Goal: Information Seeking & Learning: Learn about a topic

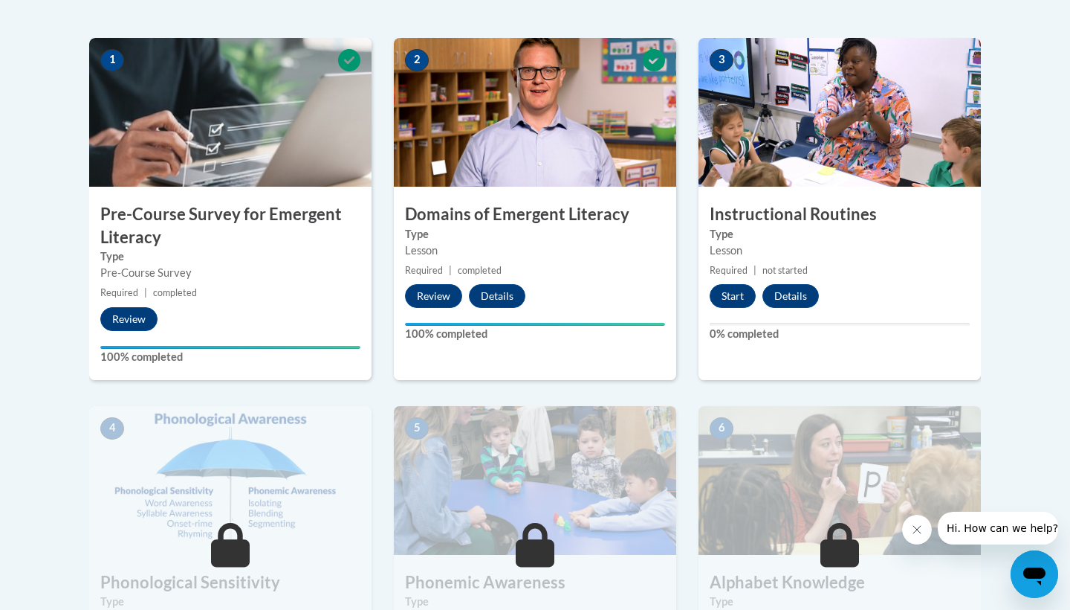
click at [723, 299] on button "Start" at bounding box center [733, 296] width 46 height 24
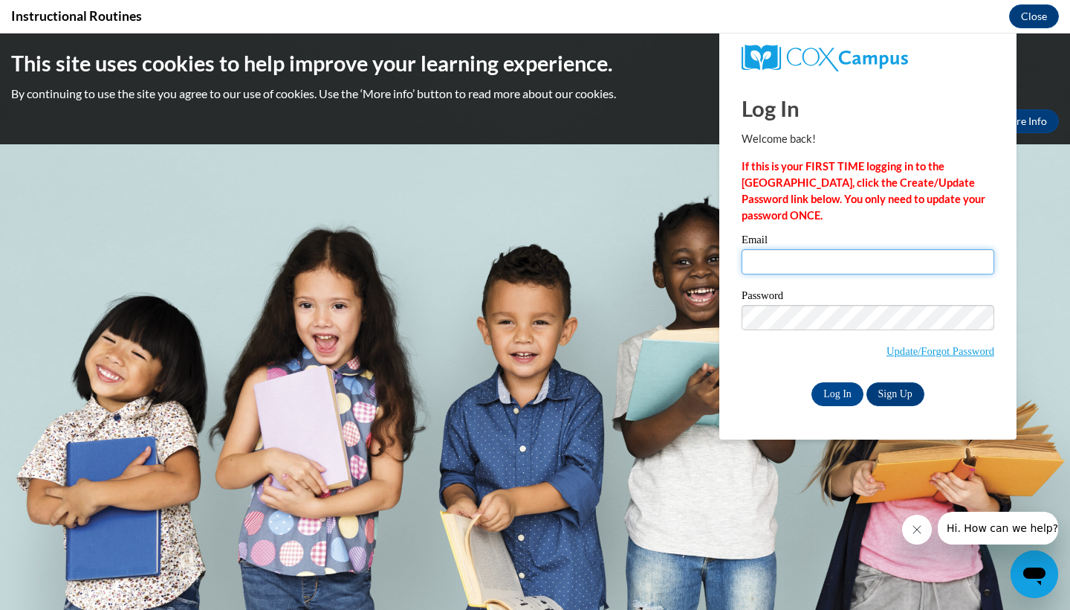
type input "niknak4503@gmail.com"
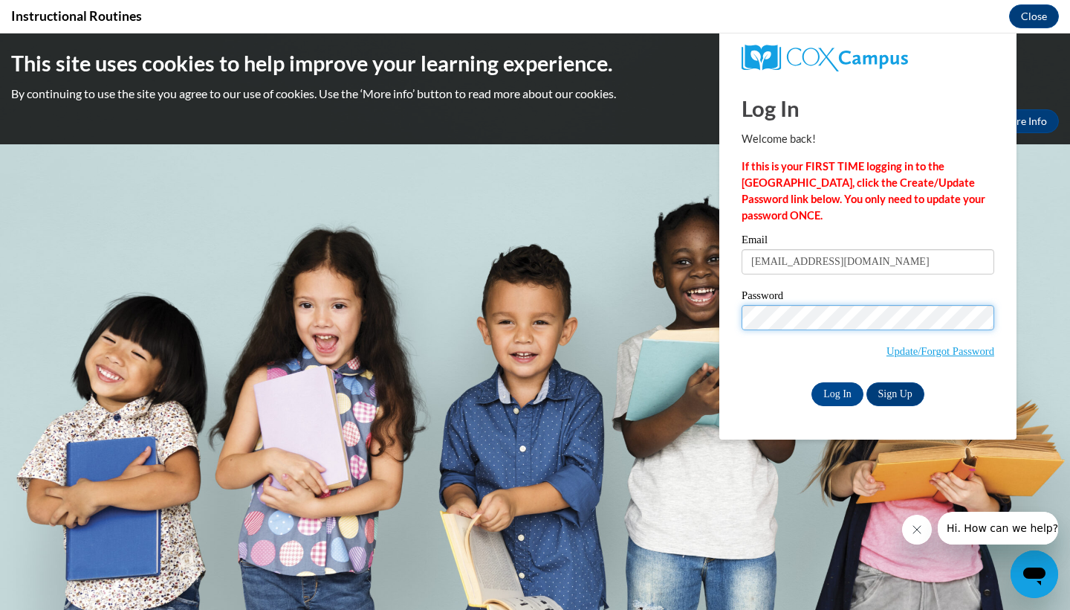
click at [836, 391] on input "Log In" at bounding box center [838, 394] width 52 height 24
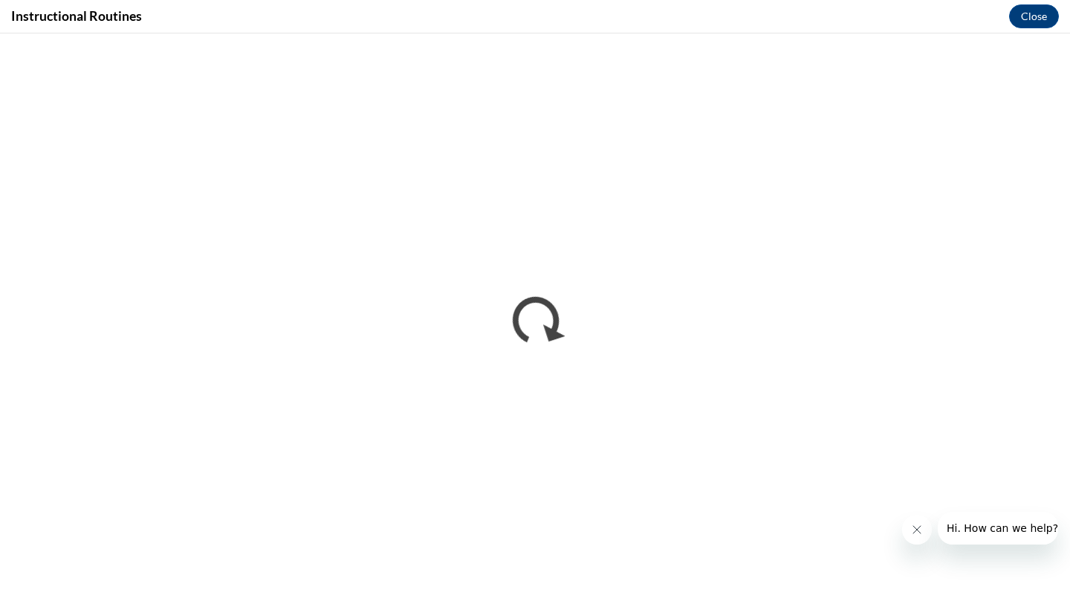
click at [916, 532] on icon "Close message from company" at bounding box center [917, 529] width 12 height 12
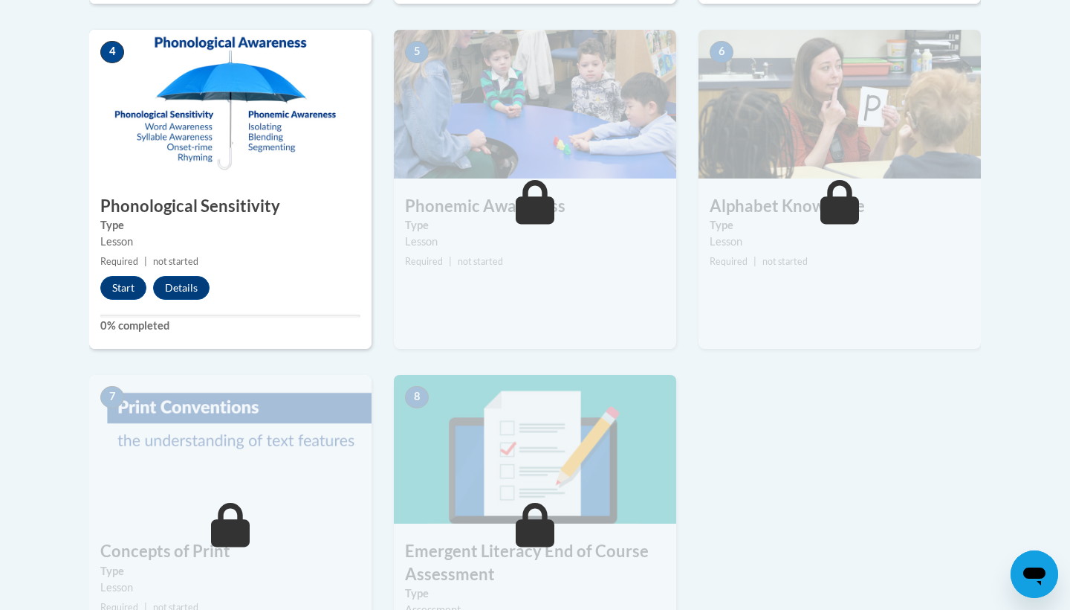
scroll to position [838, 0]
click at [134, 282] on button "Start" at bounding box center [123, 287] width 46 height 24
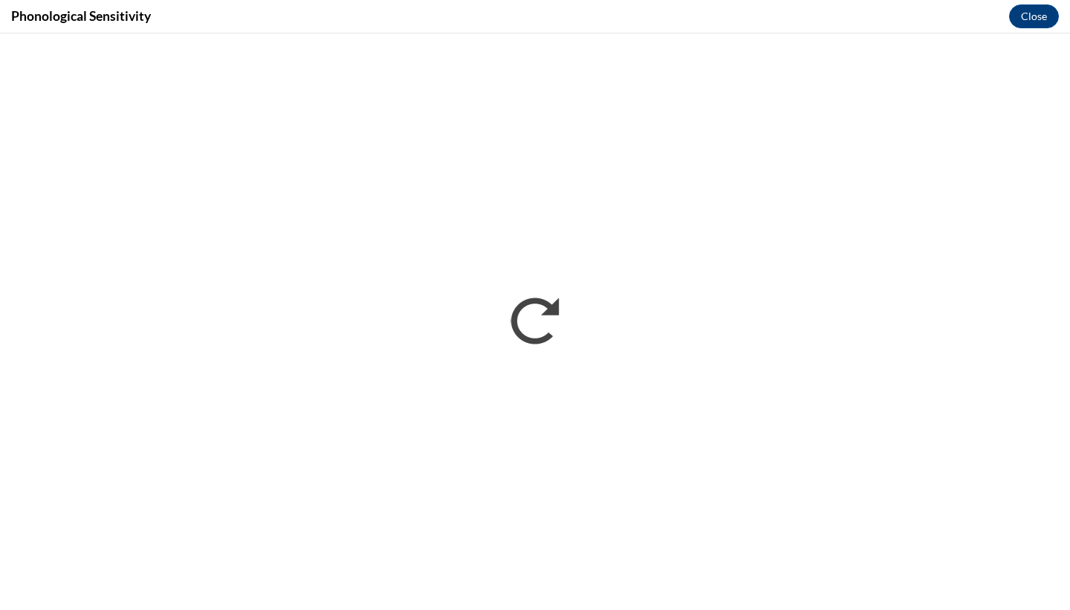
scroll to position [0, 0]
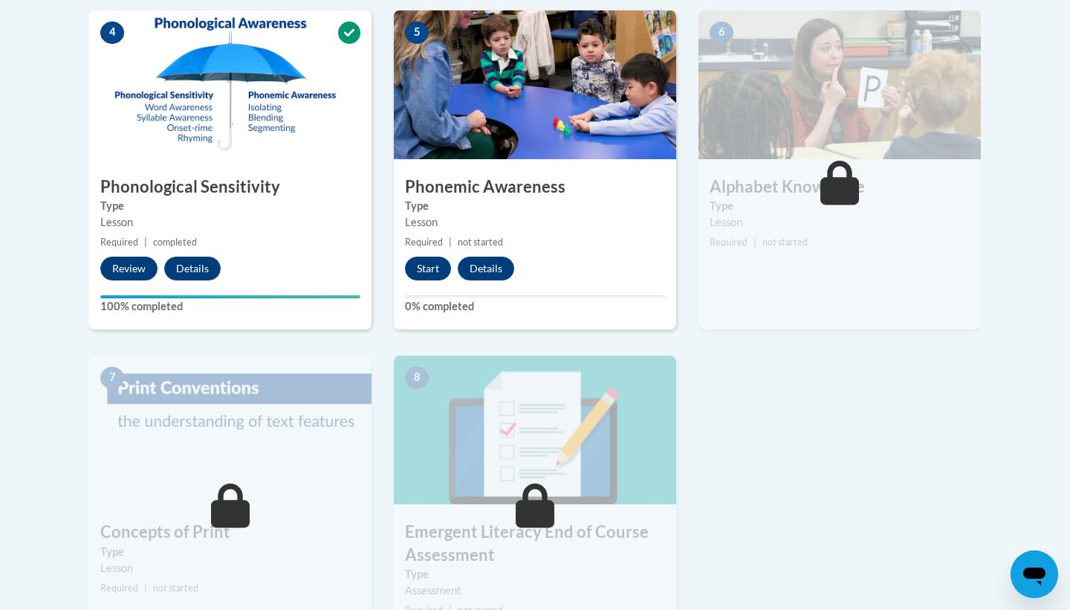
scroll to position [869, 0]
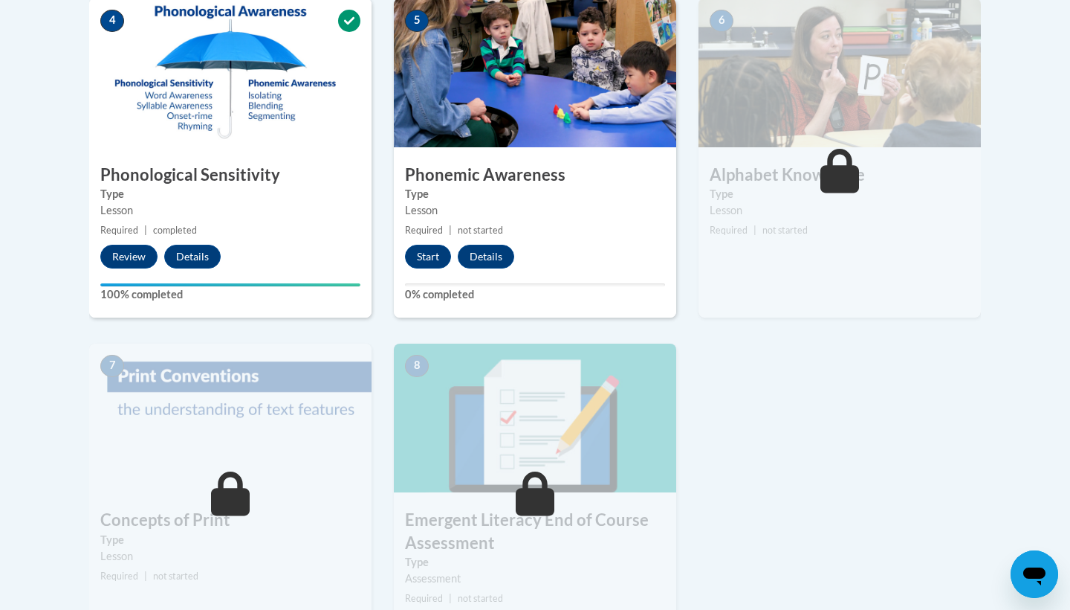
click at [422, 255] on button "Start" at bounding box center [428, 257] width 46 height 24
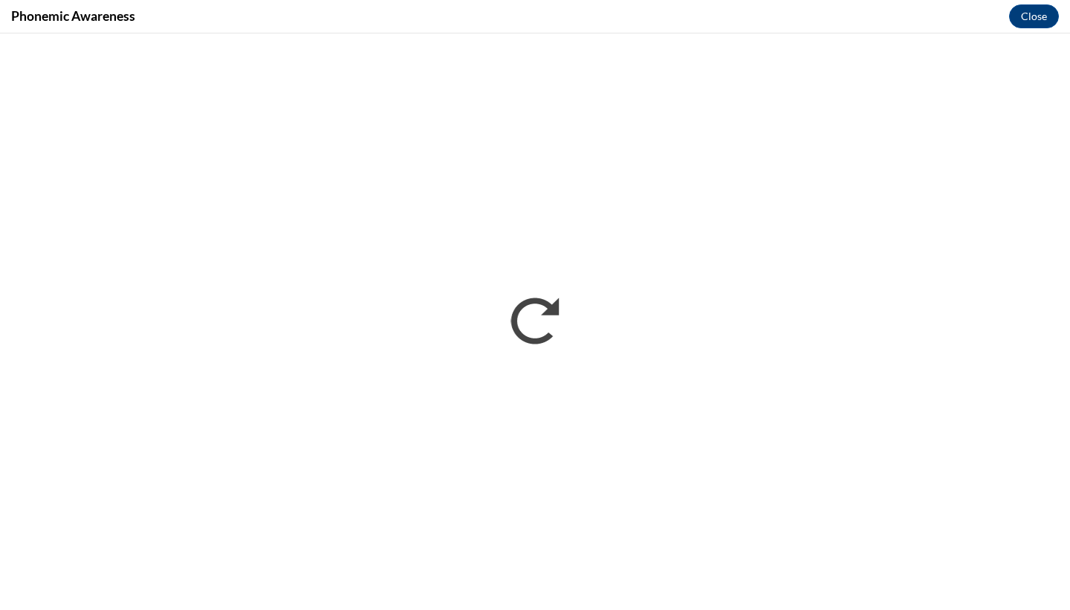
scroll to position [0, 0]
